Goal: Learn about a topic

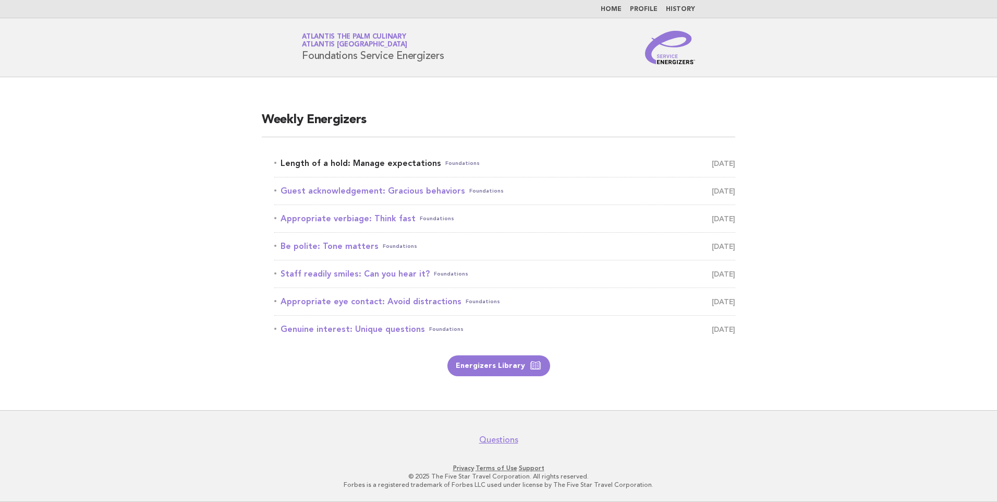
click at [411, 165] on link "Length of a hold: Manage expectations Foundations [DATE]" at bounding box center [504, 163] width 461 height 15
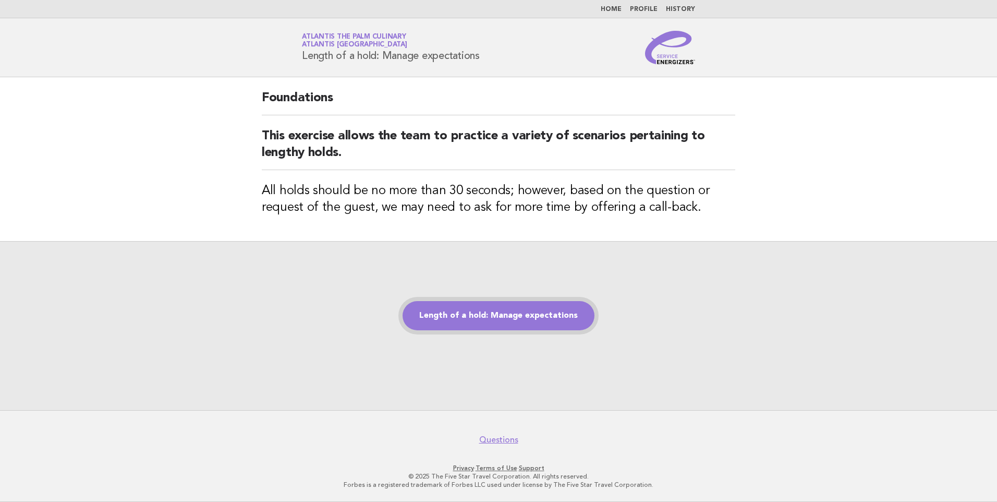
click at [497, 313] on link "Length of a hold: Manage expectations" at bounding box center [499, 315] width 192 height 29
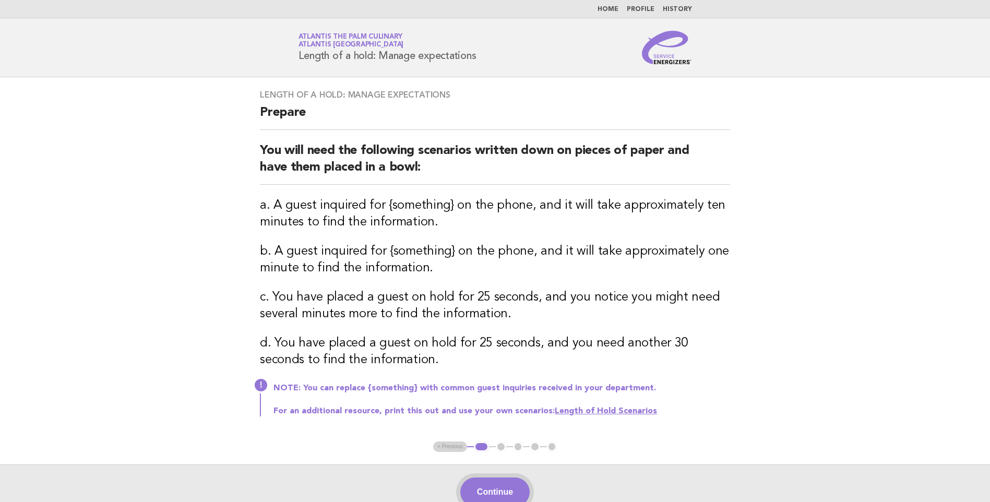
click at [508, 485] on button "Continue" at bounding box center [494, 491] width 69 height 29
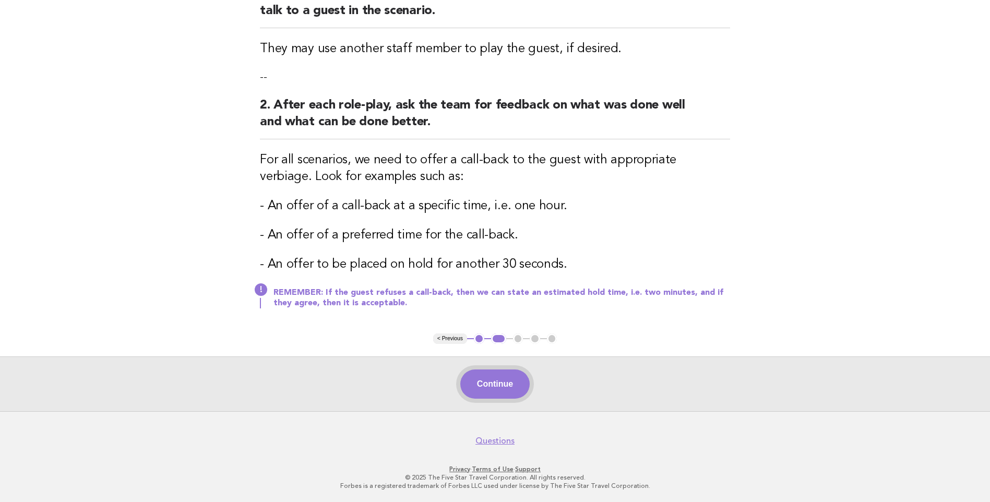
click at [502, 380] on button "Continue" at bounding box center [494, 383] width 69 height 29
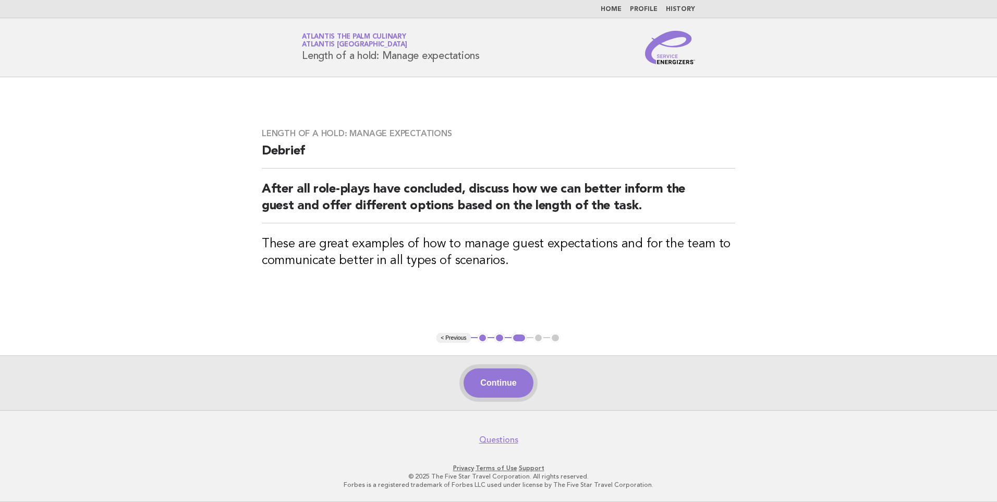
click at [516, 383] on button "Continue" at bounding box center [498, 382] width 69 height 29
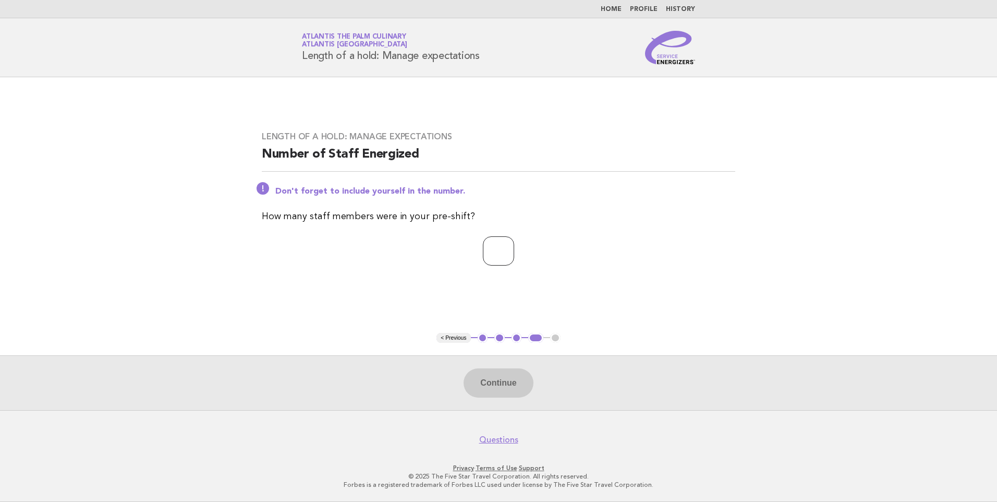
click at [502, 253] on input "number" at bounding box center [498, 250] width 31 height 29
type input "*"
click at [493, 388] on button "Continue" at bounding box center [498, 382] width 69 height 29
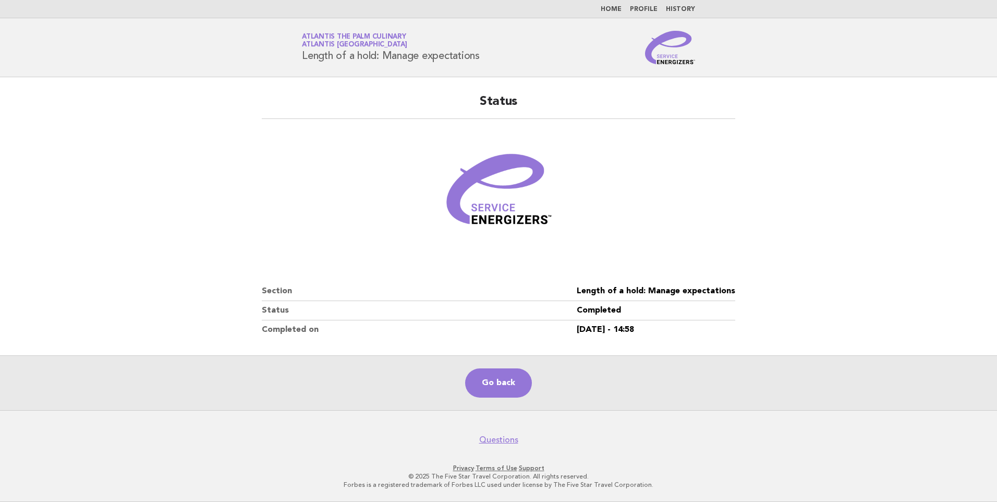
click at [173, 209] on main "Status Section Length of a hold: Manage expectations Status Completed Completed…" at bounding box center [498, 243] width 997 height 333
